Goal: Task Accomplishment & Management: Complete application form

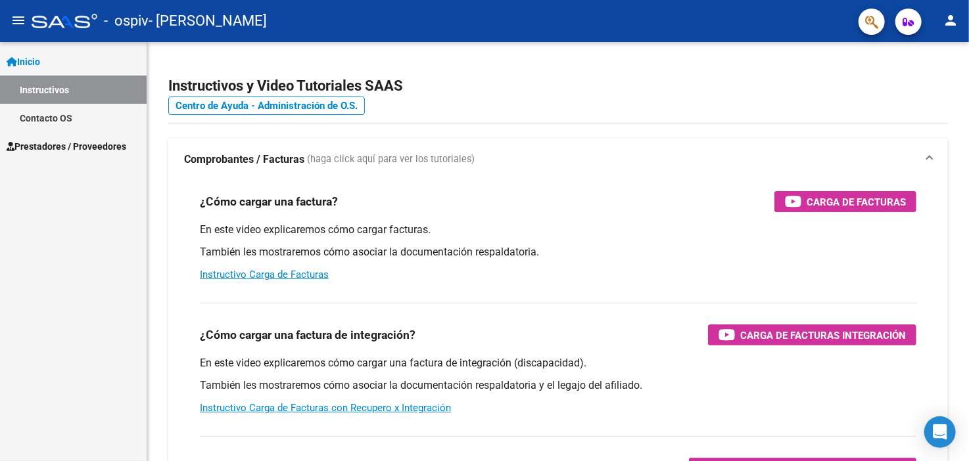
click at [53, 138] on link "Prestadores / Proveedores" at bounding box center [73, 146] width 147 height 28
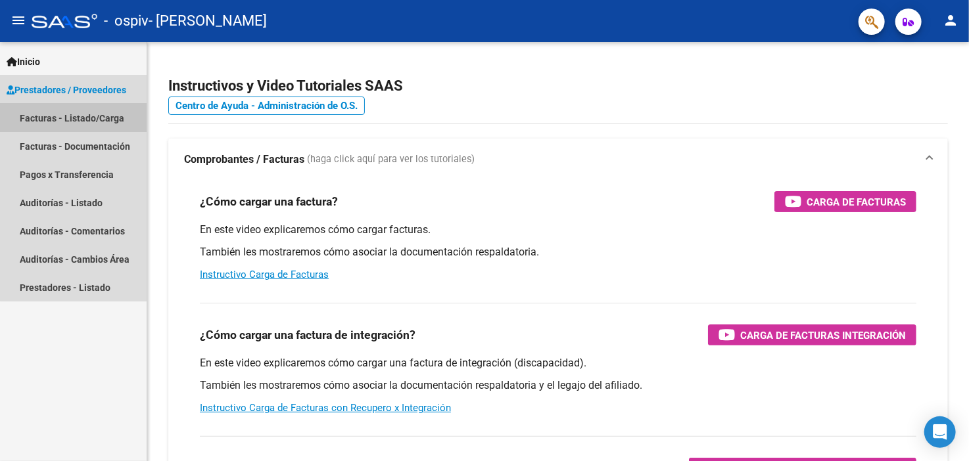
click at [110, 116] on link "Facturas - Listado/Carga" at bounding box center [73, 118] width 147 height 28
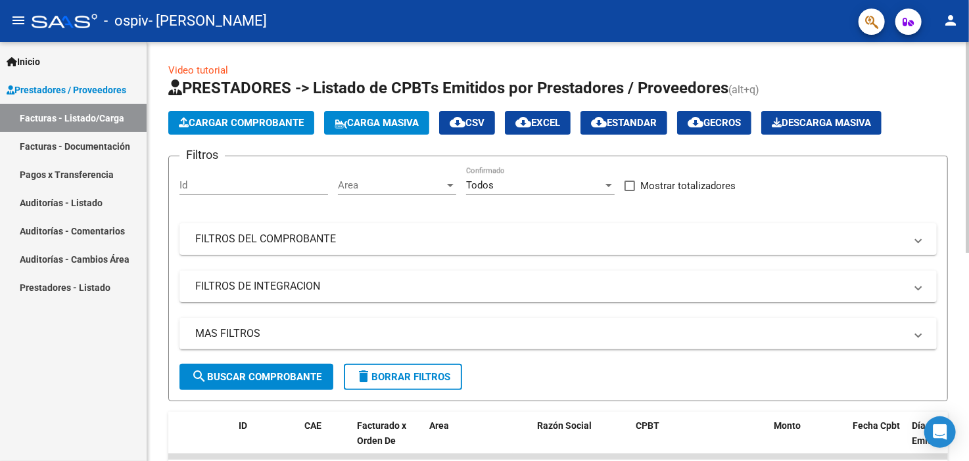
click at [960, 106] on div "Video tutorial PRESTADORES -> Listado de CPBTs Emitidos por Prestadores / Prove…" at bounding box center [559, 455] width 825 height 826
click at [384, 122] on span "Carga Masiva" at bounding box center [377, 123] width 84 height 12
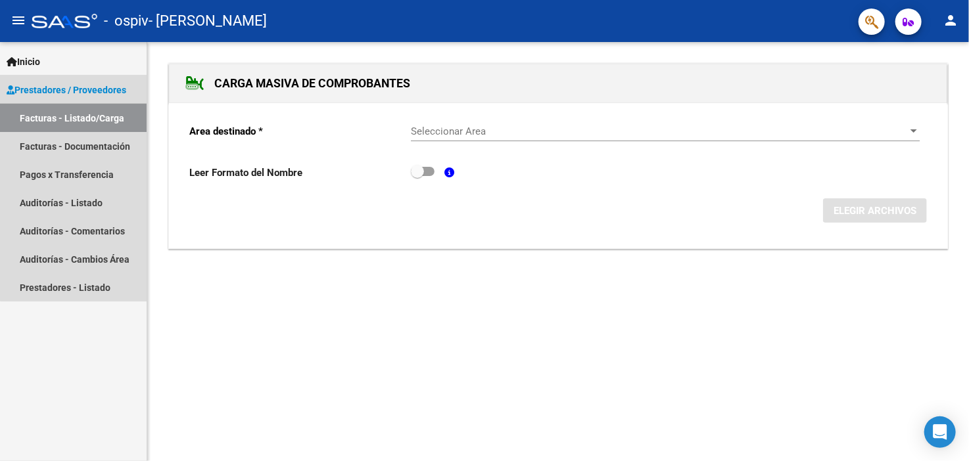
click at [114, 116] on link "Facturas - Listado/Carga" at bounding box center [73, 118] width 147 height 28
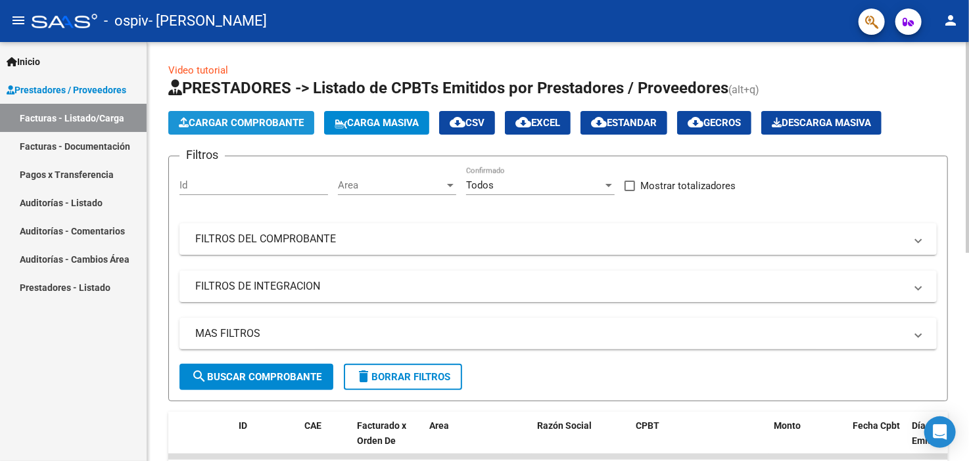
click at [260, 117] on span "Cargar Comprobante" at bounding box center [241, 123] width 125 height 12
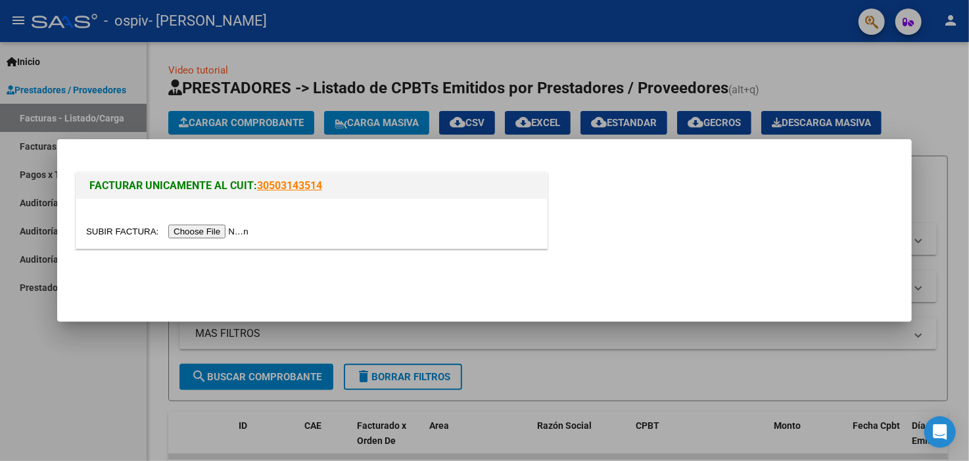
click at [206, 229] on input "file" at bounding box center [169, 232] width 166 height 14
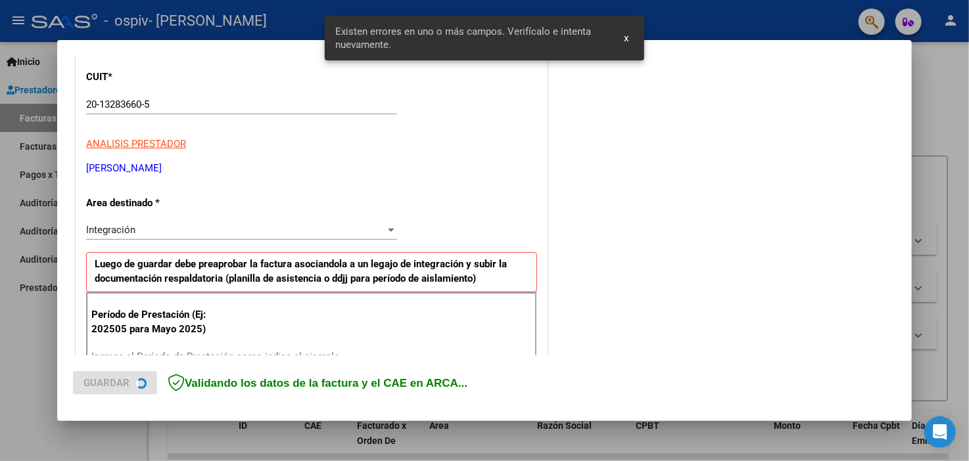
scroll to position [281, 0]
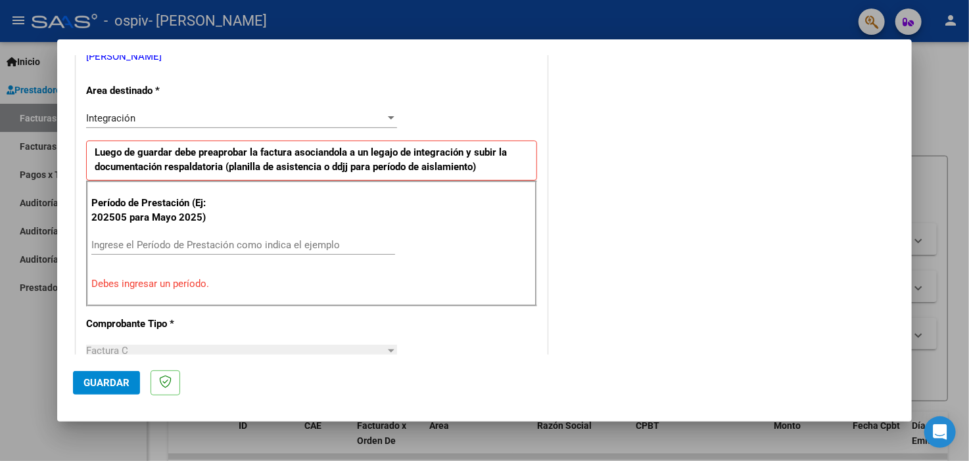
click at [166, 243] on input "Ingrese el Período de Prestación como indica el ejemplo" at bounding box center [243, 245] width 304 height 12
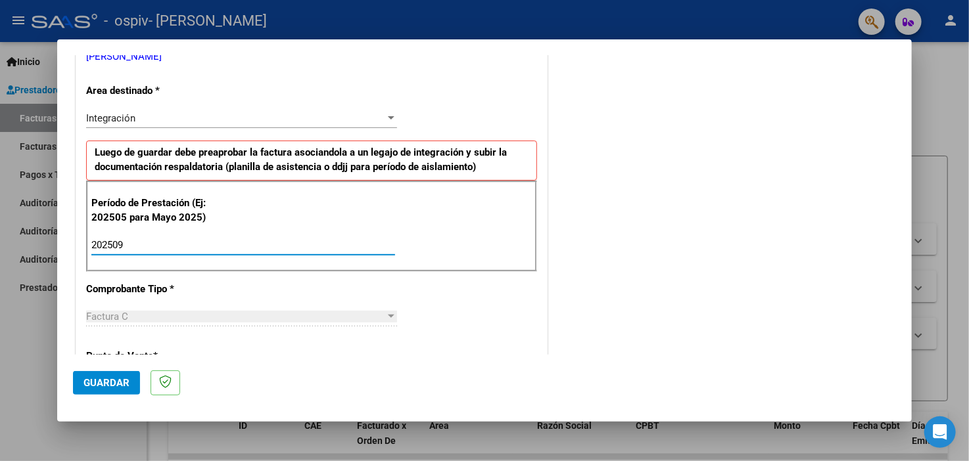
type input "202509"
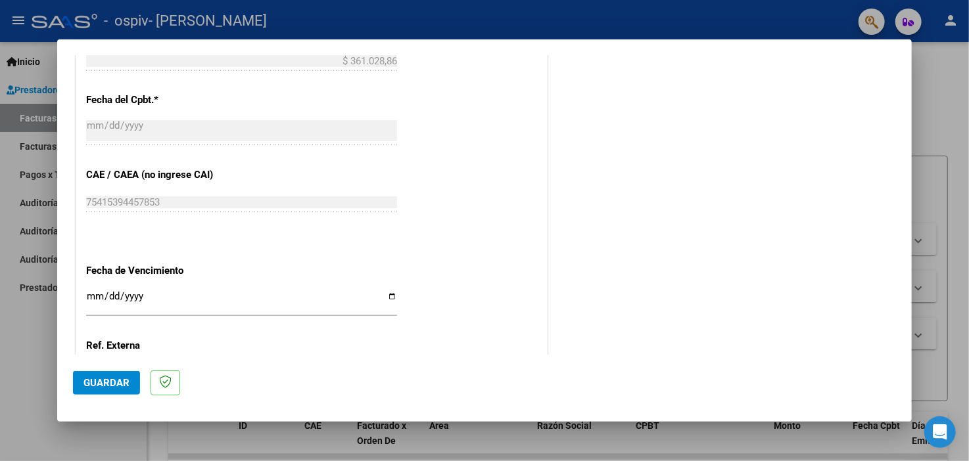
scroll to position [739, 0]
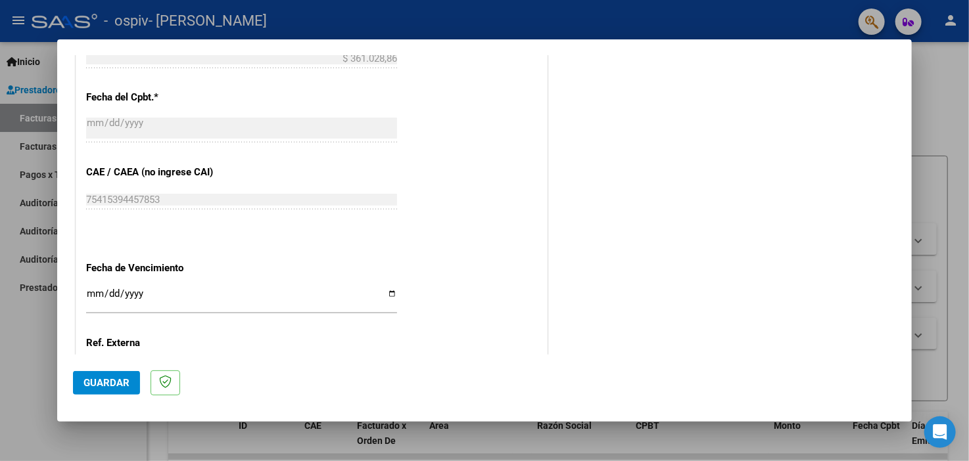
click at [387, 293] on input "Ingresar la fecha" at bounding box center [241, 299] width 311 height 21
type input "[DATE]"
click at [123, 381] on span "Guardar" at bounding box center [106, 383] width 46 height 12
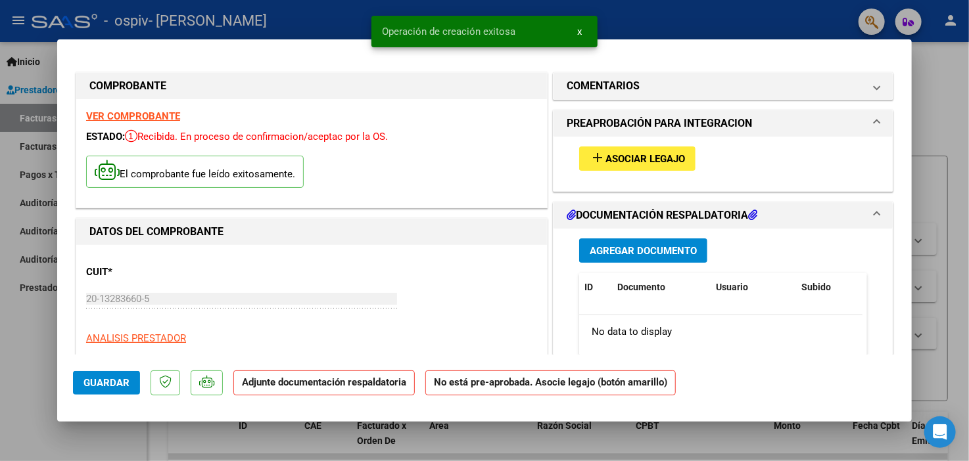
click at [642, 159] on span "Asociar Legajo" at bounding box center [645, 159] width 80 height 12
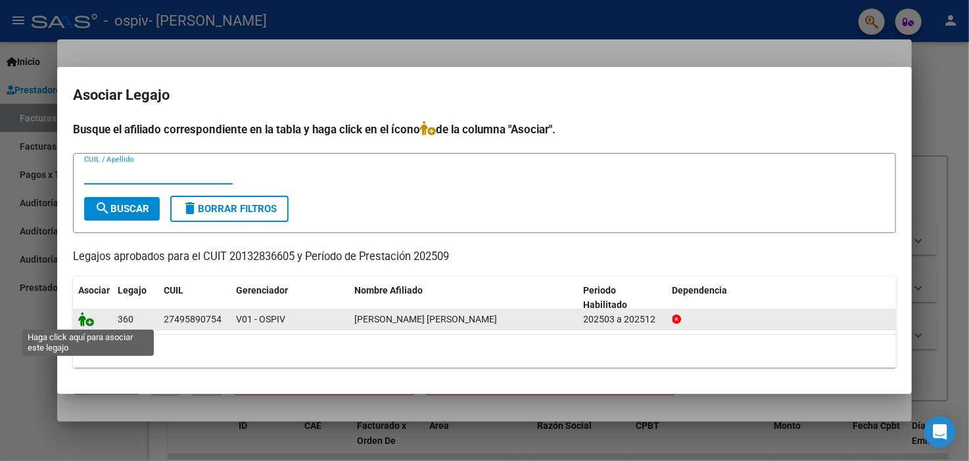
click at [88, 317] on icon at bounding box center [86, 319] width 16 height 14
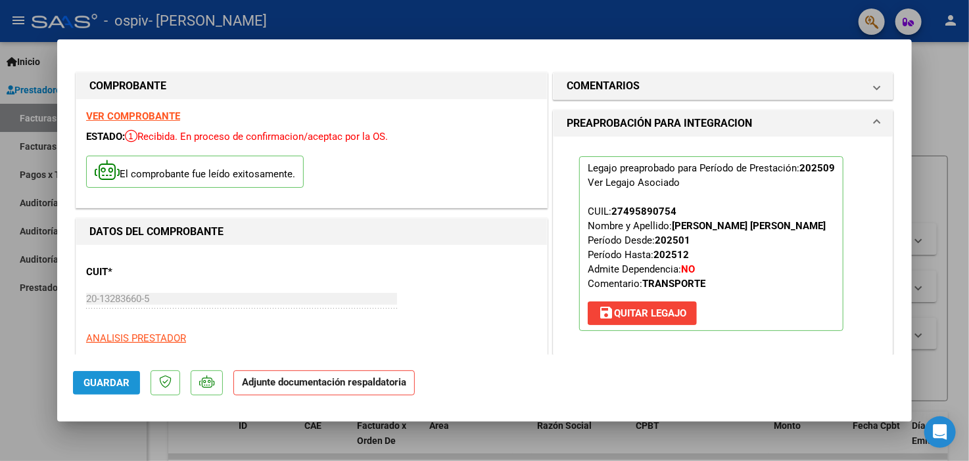
click at [113, 379] on span "Guardar" at bounding box center [106, 383] width 46 height 12
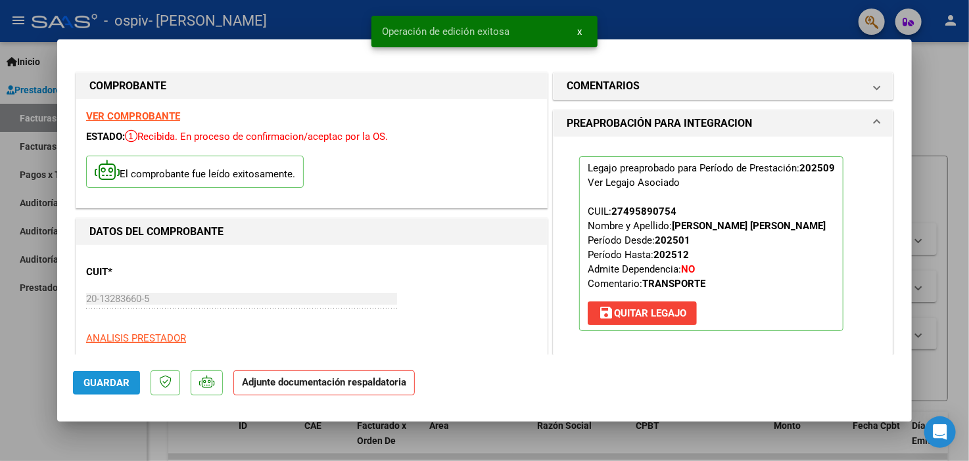
click at [113, 379] on span "Guardar" at bounding box center [106, 383] width 46 height 12
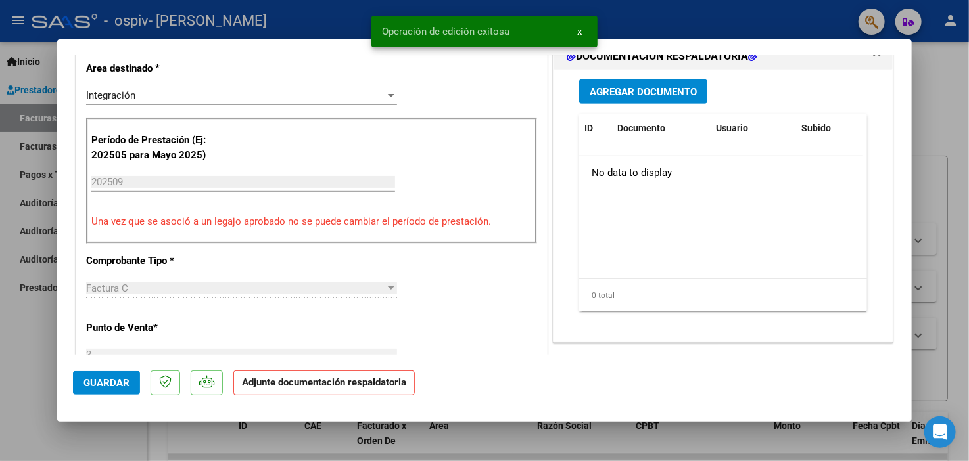
scroll to position [330, 0]
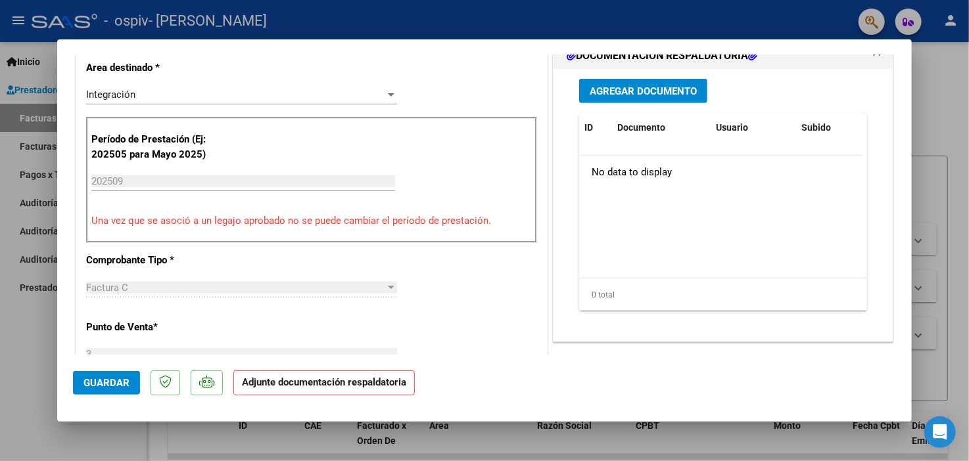
click at [655, 90] on span "Agregar Documento" at bounding box center [643, 91] width 107 height 12
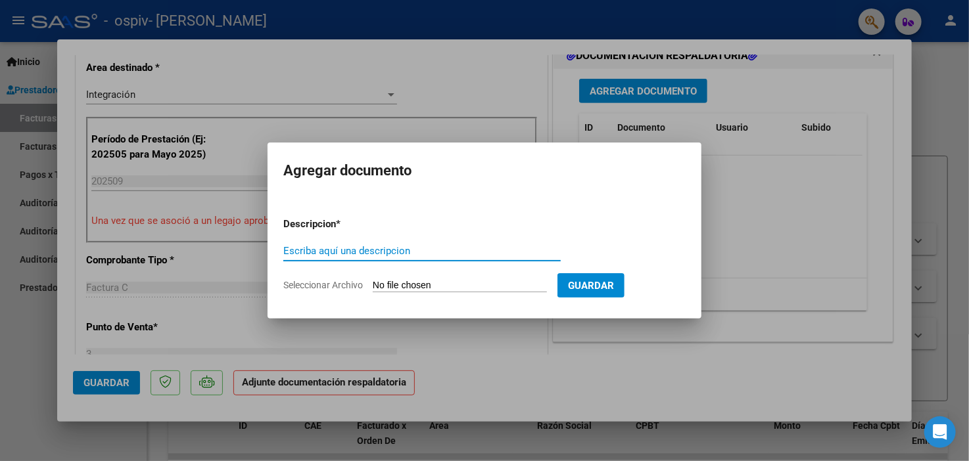
click at [444, 245] on input "Escriba aquí una descripcion" at bounding box center [421, 251] width 277 height 12
type input "PLANILLA DE ASISTENCIA PERIODO 09-2025"
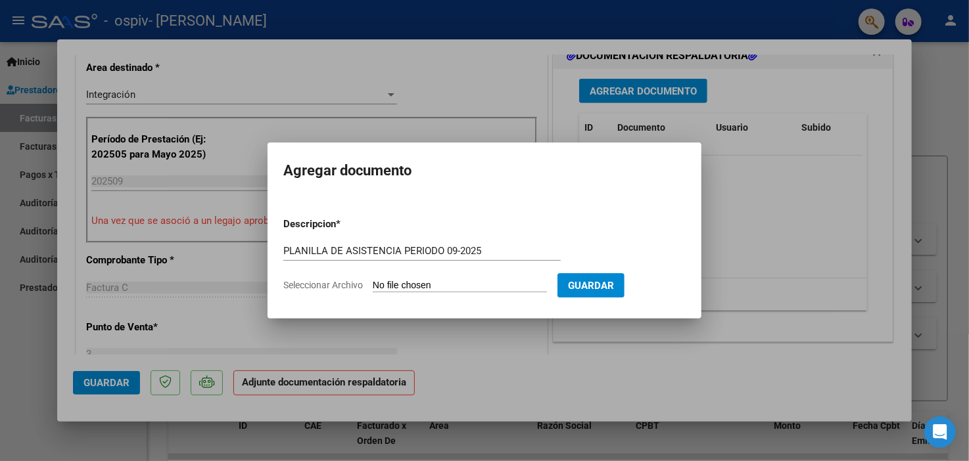
click at [324, 287] on span "Seleccionar Archivo" at bounding box center [323, 285] width 80 height 11
click at [373, 287] on input "Seleccionar Archivo" at bounding box center [460, 286] width 174 height 12
type input "C:\fakepath\SEPTIEMBRE DE [PERSON_NAME].pdf"
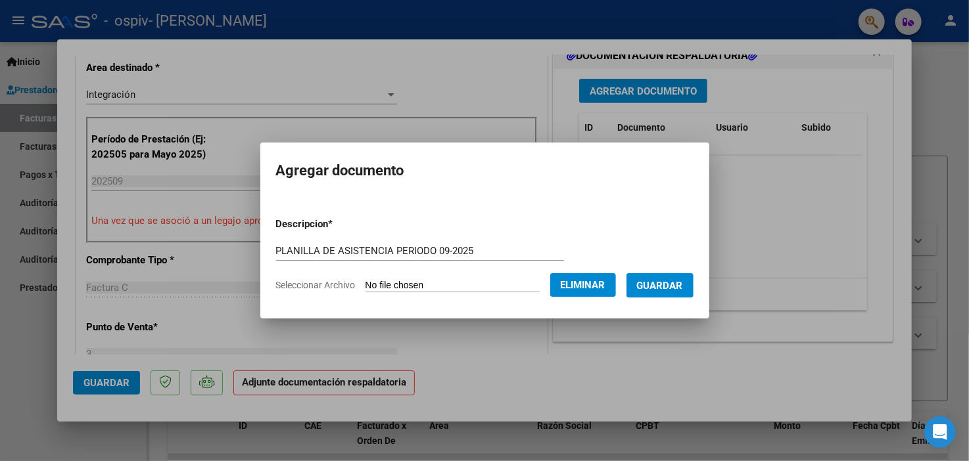
click at [683, 289] on span "Guardar" at bounding box center [660, 286] width 46 height 12
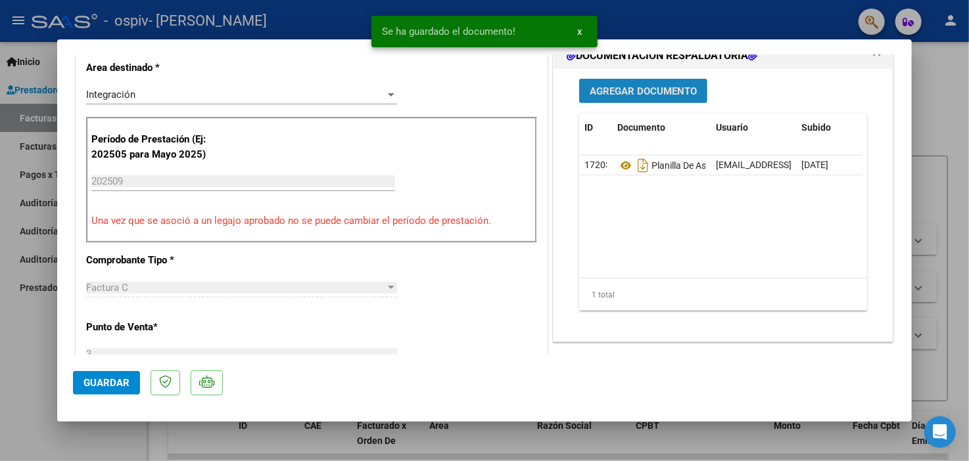
click at [621, 89] on span "Agregar Documento" at bounding box center [643, 91] width 107 height 12
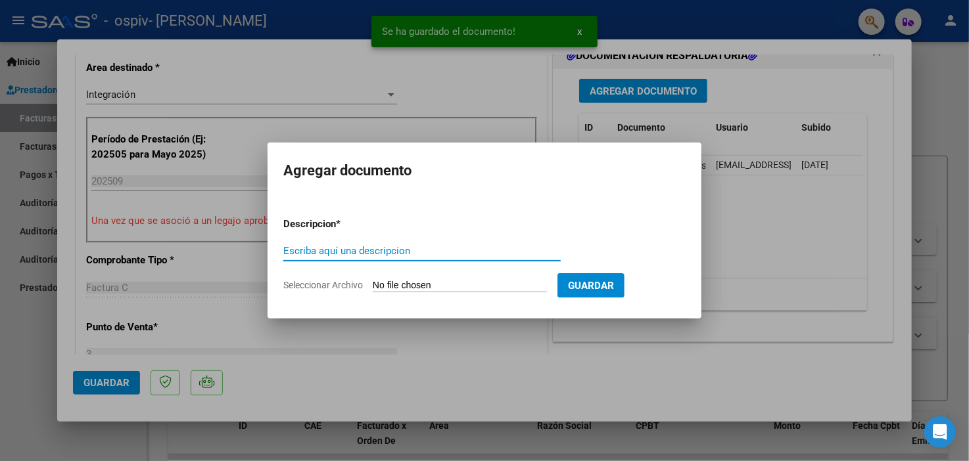
click at [368, 250] on input "Escriba aquí una descripcion" at bounding box center [421, 251] width 277 height 12
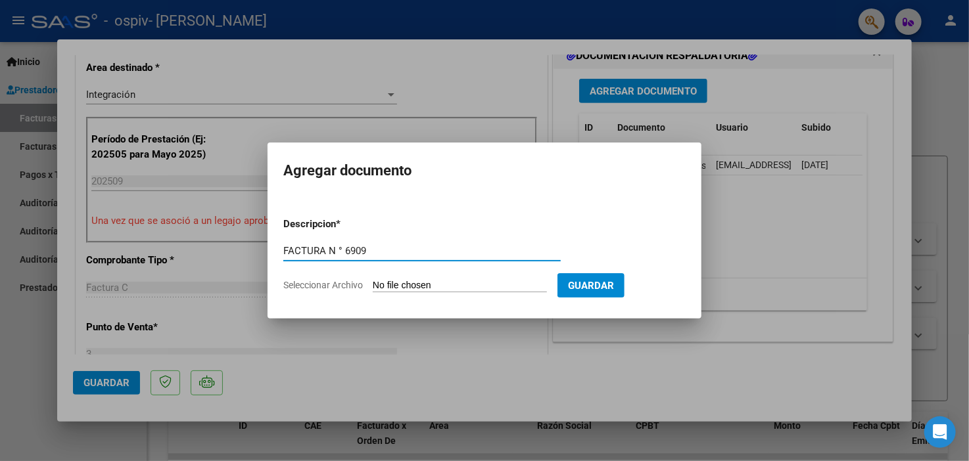
type input "FACTURA N ° 6909"
click at [352, 290] on span "Seleccionar Archivo" at bounding box center [323, 285] width 80 height 11
click at [373, 290] on input "Seleccionar Archivo" at bounding box center [460, 286] width 174 height 12
type input "C:\fakepath\20132836605_011_00003_00006909.pdf"
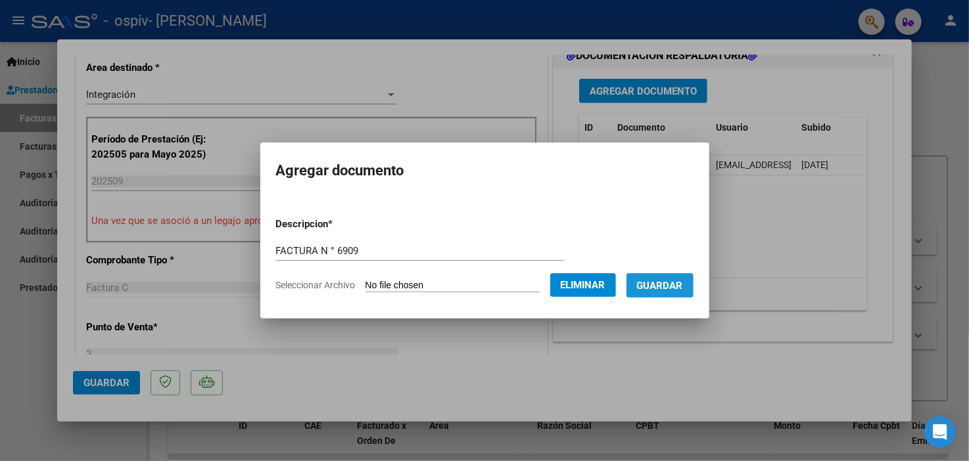
click at [683, 282] on span "Guardar" at bounding box center [660, 286] width 46 height 12
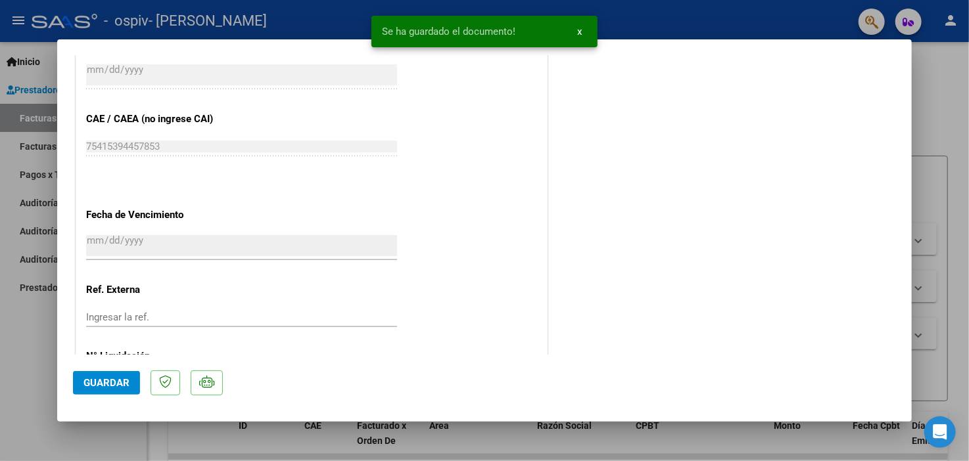
scroll to position [815, 0]
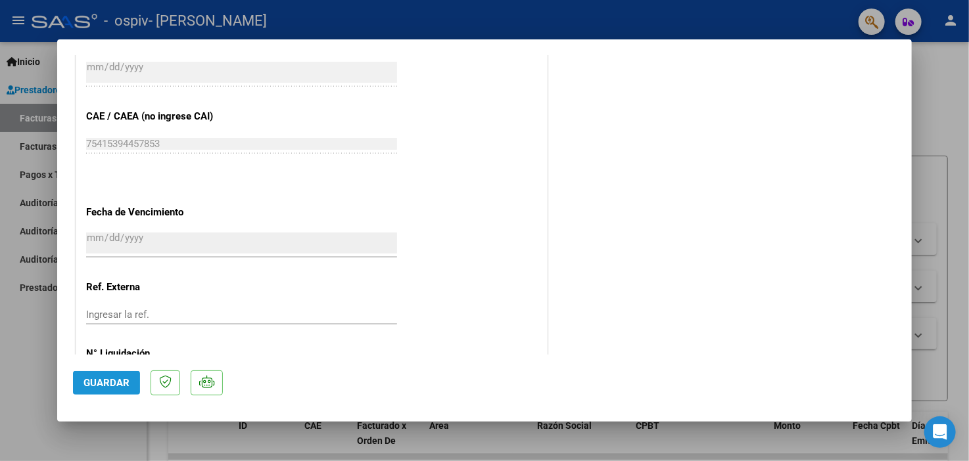
click at [124, 380] on span "Guardar" at bounding box center [106, 383] width 46 height 12
click at [34, 143] on div at bounding box center [484, 230] width 969 height 461
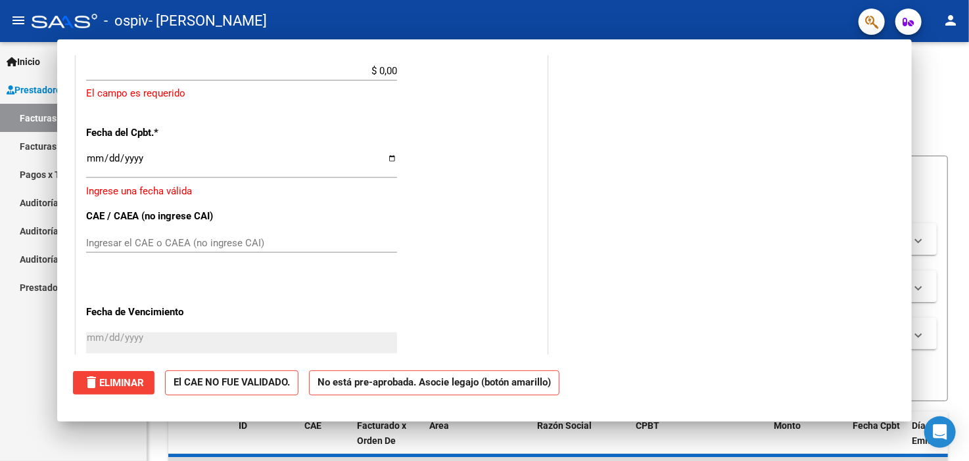
scroll to position [0, 0]
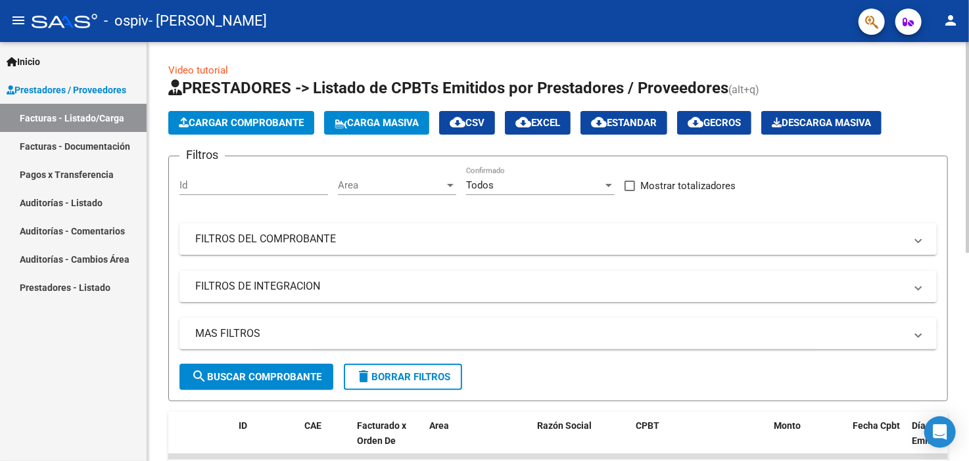
drag, startPoint x: 965, startPoint y: 156, endPoint x: 968, endPoint y: 238, distance: 82.2
click at [968, 238] on html "menu - ospiv - [PERSON_NAME] person Inicio Instructivos Contacto OS Prestadores…" at bounding box center [484, 230] width 969 height 461
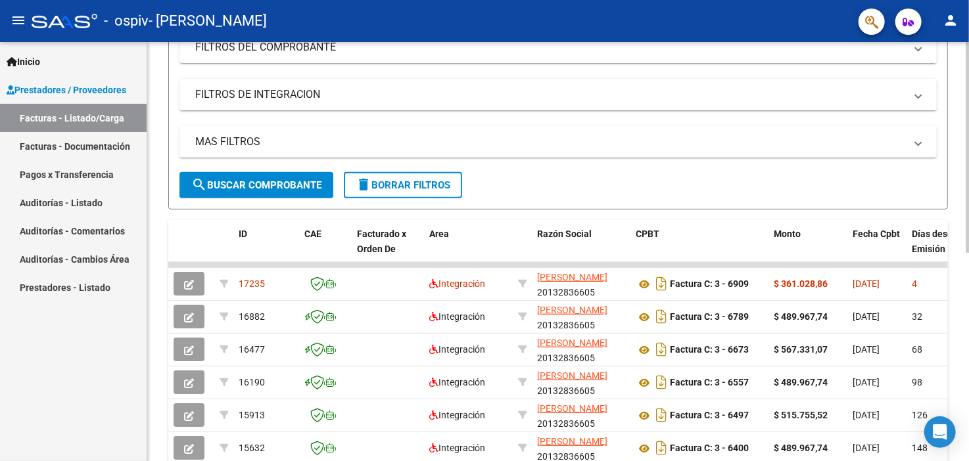
scroll to position [206, 0]
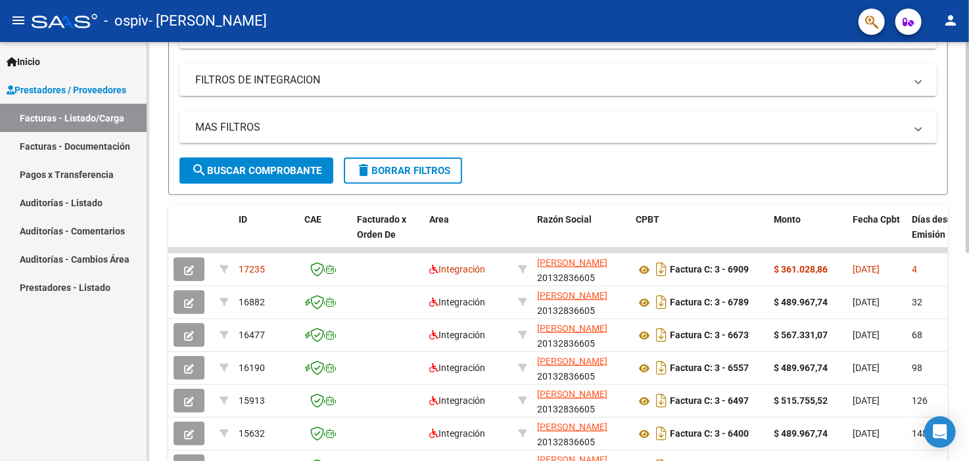
click at [968, 324] on html "menu - ospiv - [PERSON_NAME] person Inicio Instructivos Contacto OS Prestadores…" at bounding box center [484, 230] width 969 height 461
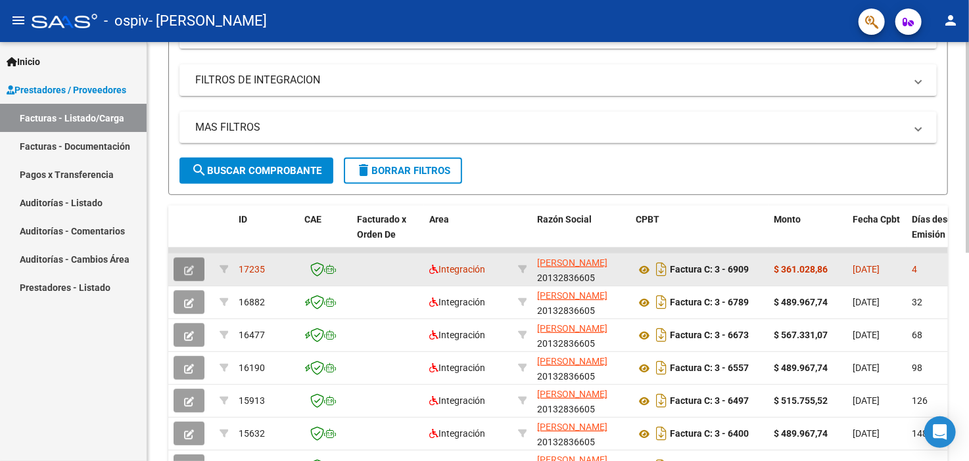
click at [187, 266] on icon "button" at bounding box center [189, 271] width 10 height 10
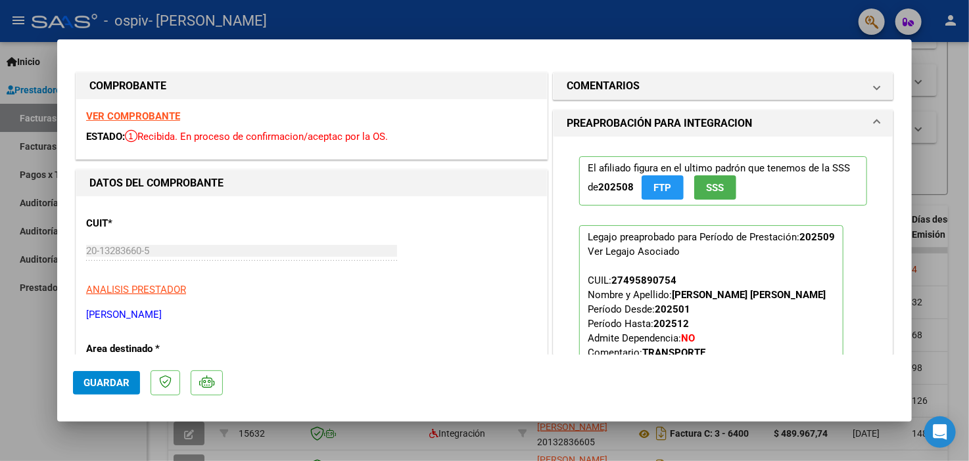
click at [113, 385] on span "Guardar" at bounding box center [106, 383] width 46 height 12
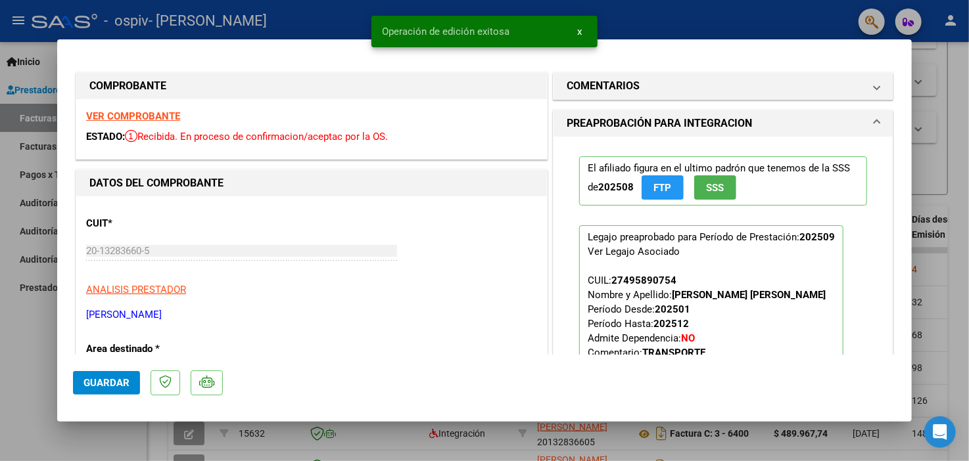
click at [575, 37] on button "x" at bounding box center [580, 32] width 26 height 24
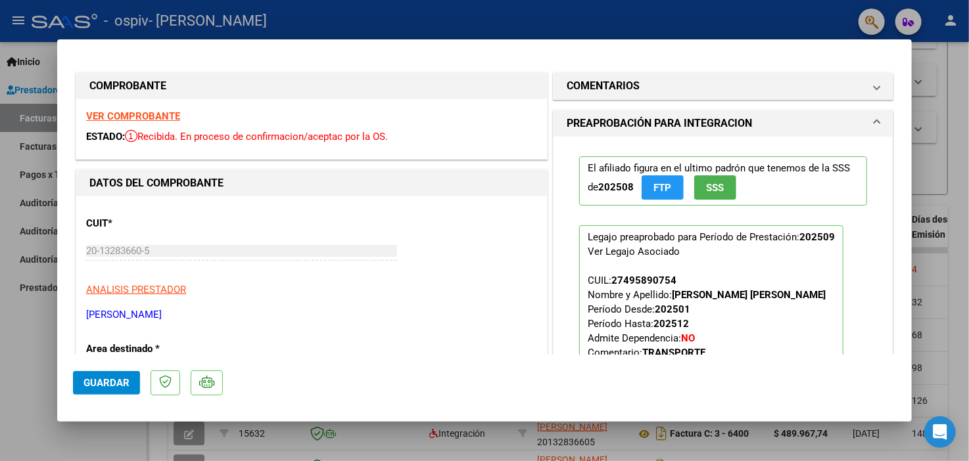
click at [34, 121] on div at bounding box center [484, 230] width 969 height 461
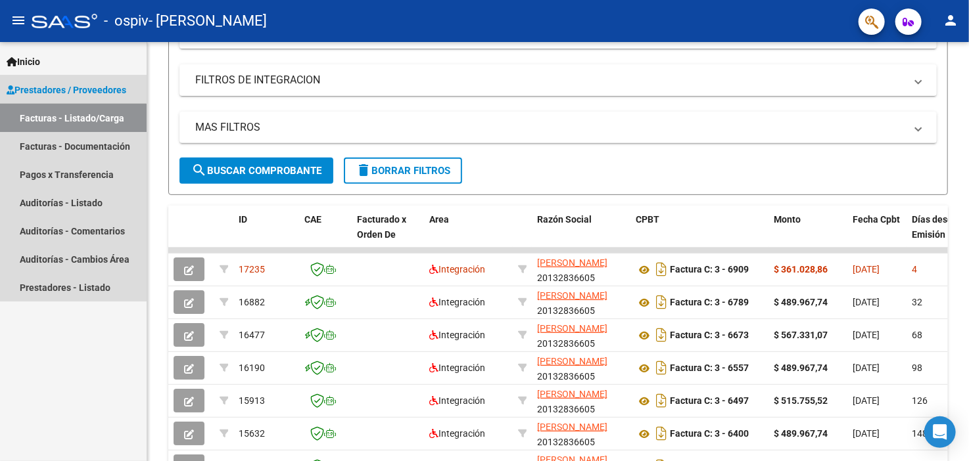
click at [34, 121] on link "Facturas - Listado/Carga" at bounding box center [73, 118] width 147 height 28
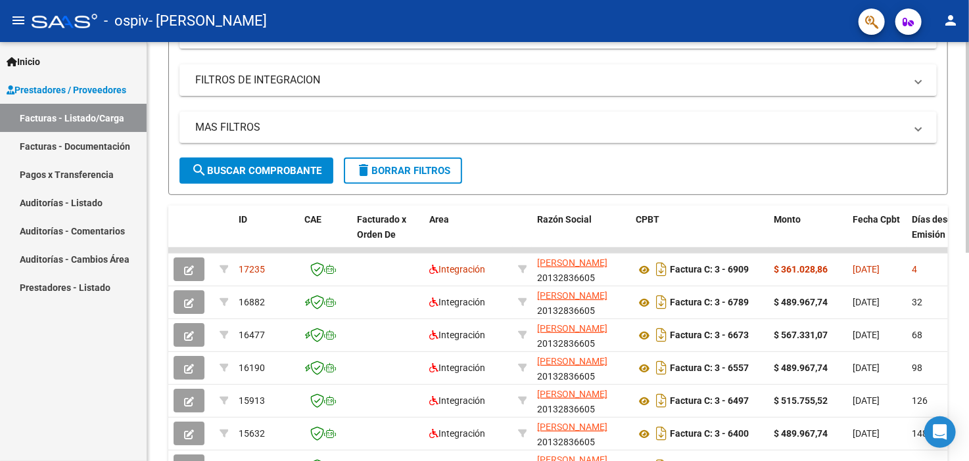
drag, startPoint x: 965, startPoint y: 250, endPoint x: 967, endPoint y: 364, distance: 113.7
click at [967, 364] on div "Video tutorial PRESTADORES -> Listado de CPBTs Emitidos por Prestadores / Prove…" at bounding box center [559, 249] width 825 height 826
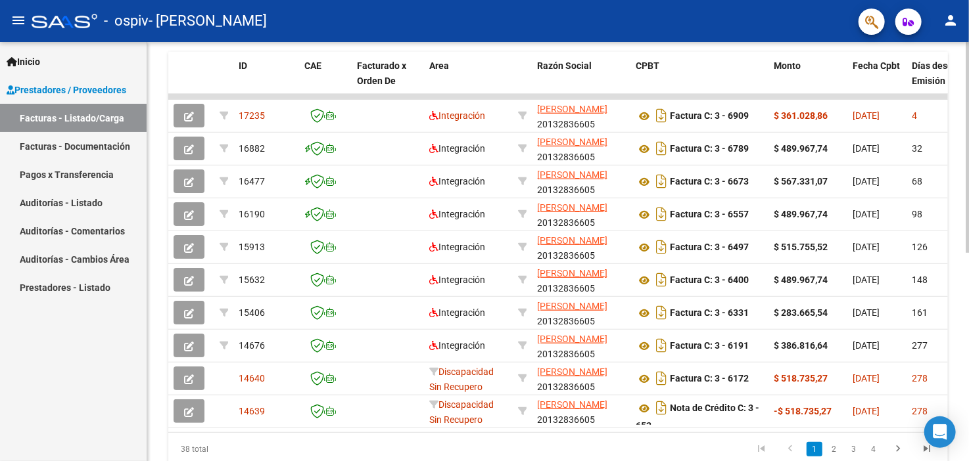
scroll to position [415, 0]
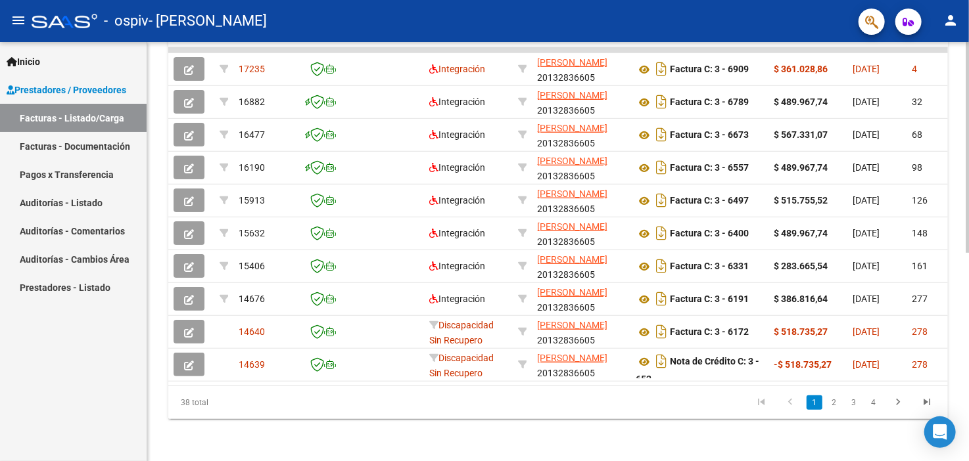
click at [968, 461] on html "menu - ospiv - [PERSON_NAME] person Inicio Instructivos Contacto OS Prestadores…" at bounding box center [484, 230] width 969 height 461
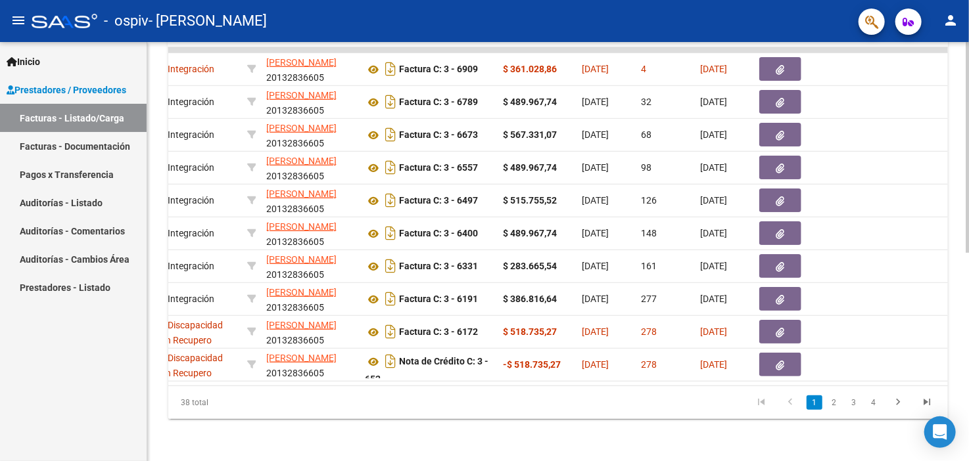
scroll to position [0, 368]
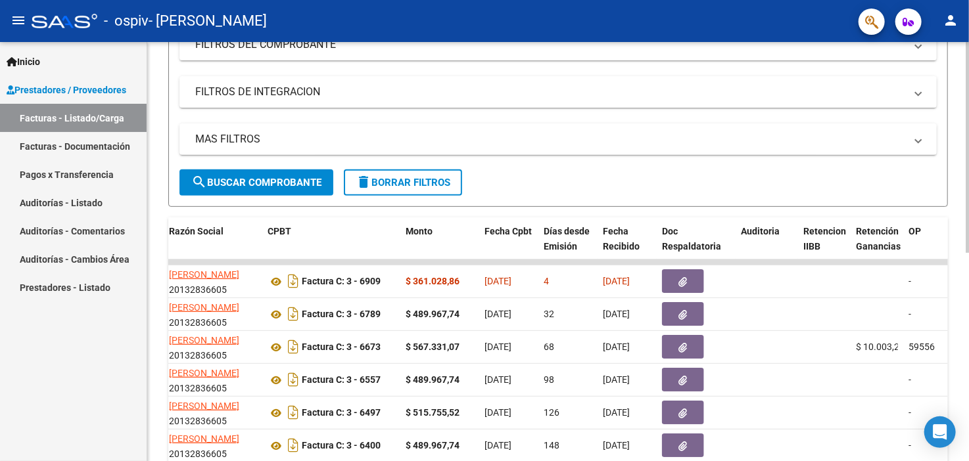
click at [939, 156] on div "Video tutorial PRESTADORES -> Listado de CPBTs Emitidos por Prestadores / Prove…" at bounding box center [559, 261] width 825 height 826
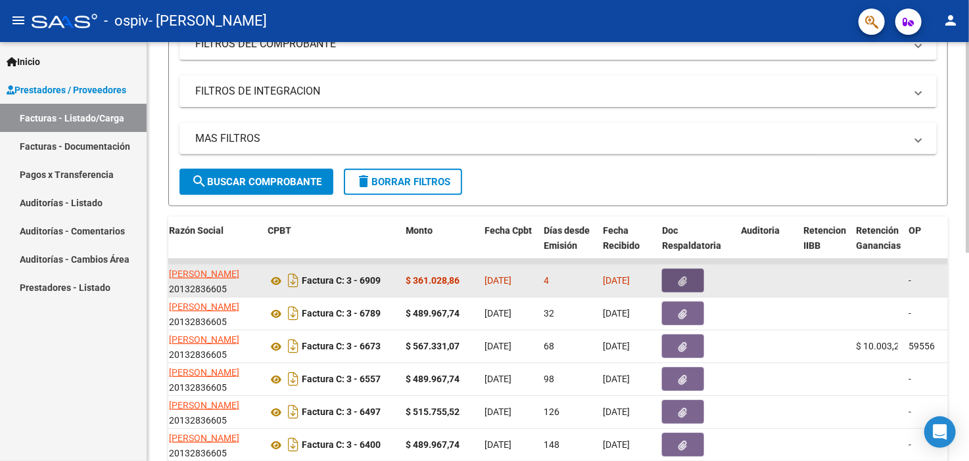
click at [686, 277] on icon "button" at bounding box center [683, 282] width 9 height 10
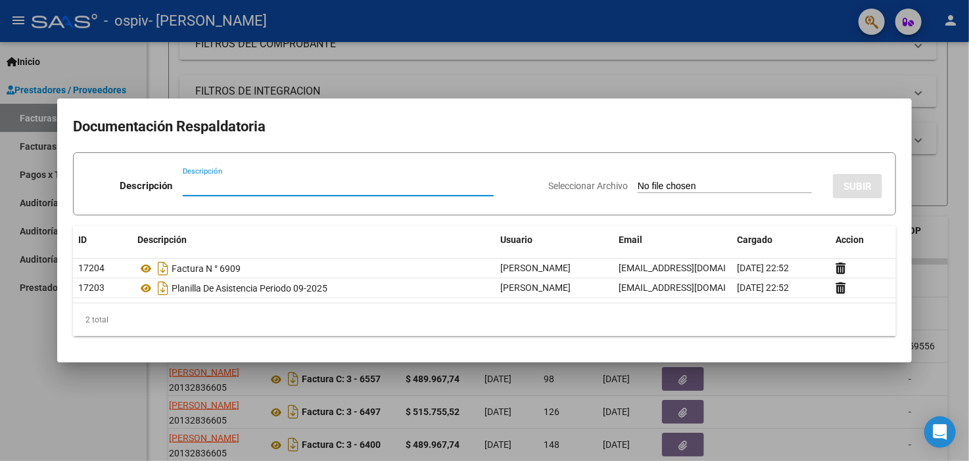
click at [592, 80] on div at bounding box center [484, 230] width 969 height 461
